Goal: Register for event/course

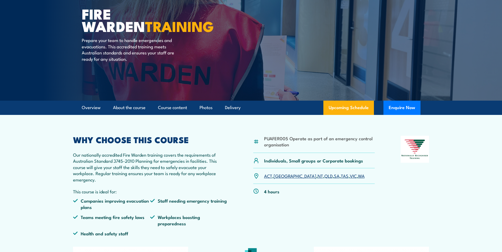
scroll to position [53, 0]
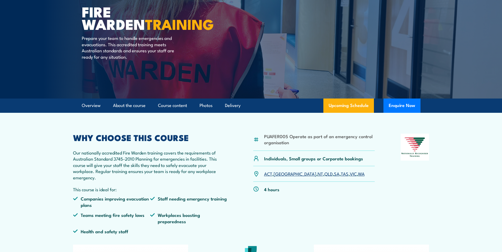
click at [350, 174] on link "VIC" at bounding box center [353, 174] width 7 height 6
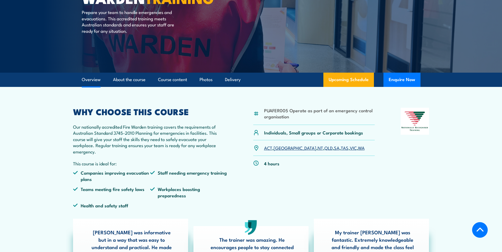
scroll to position [132, 0]
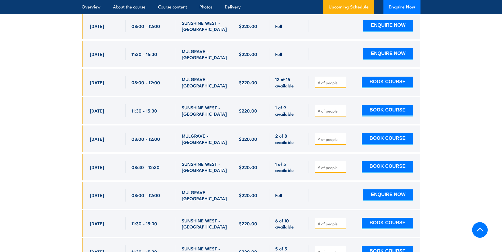
scroll to position [1037, 0]
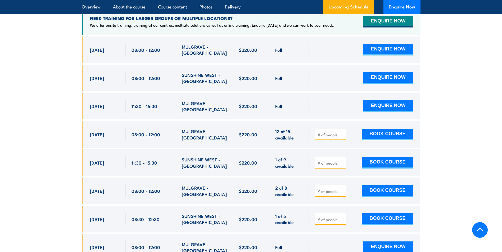
drag, startPoint x: 101, startPoint y: 181, endPoint x: 328, endPoint y: 176, distance: 226.5
click at [328, 178] on div "[DATE] 08:00 - 08:00" at bounding box center [251, 191] width 339 height 27
click at [331, 189] on input "number" at bounding box center [331, 191] width 26 height 5
type input "1"
click at [342, 189] on input "1" at bounding box center [331, 191] width 26 height 5
